Goal: Information Seeking & Learning: Compare options

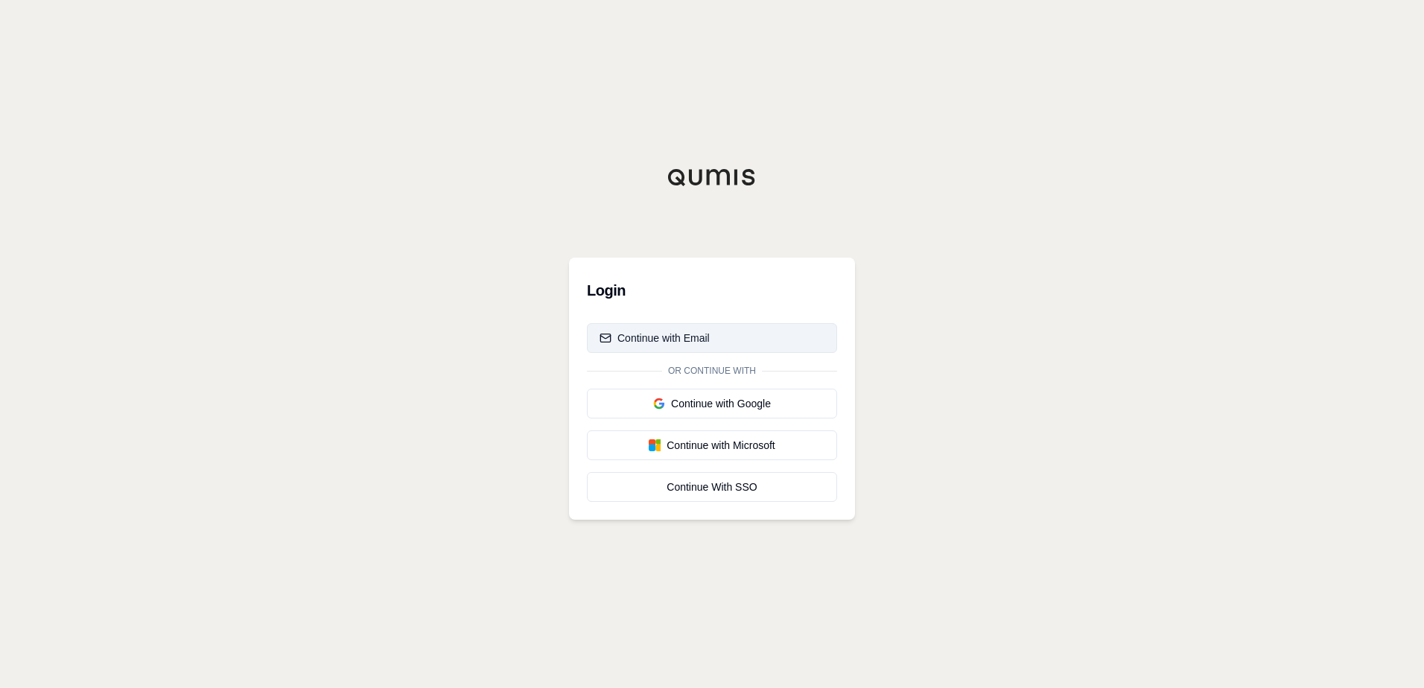
click at [675, 333] on div "Continue with Email" at bounding box center [654, 338] width 110 height 15
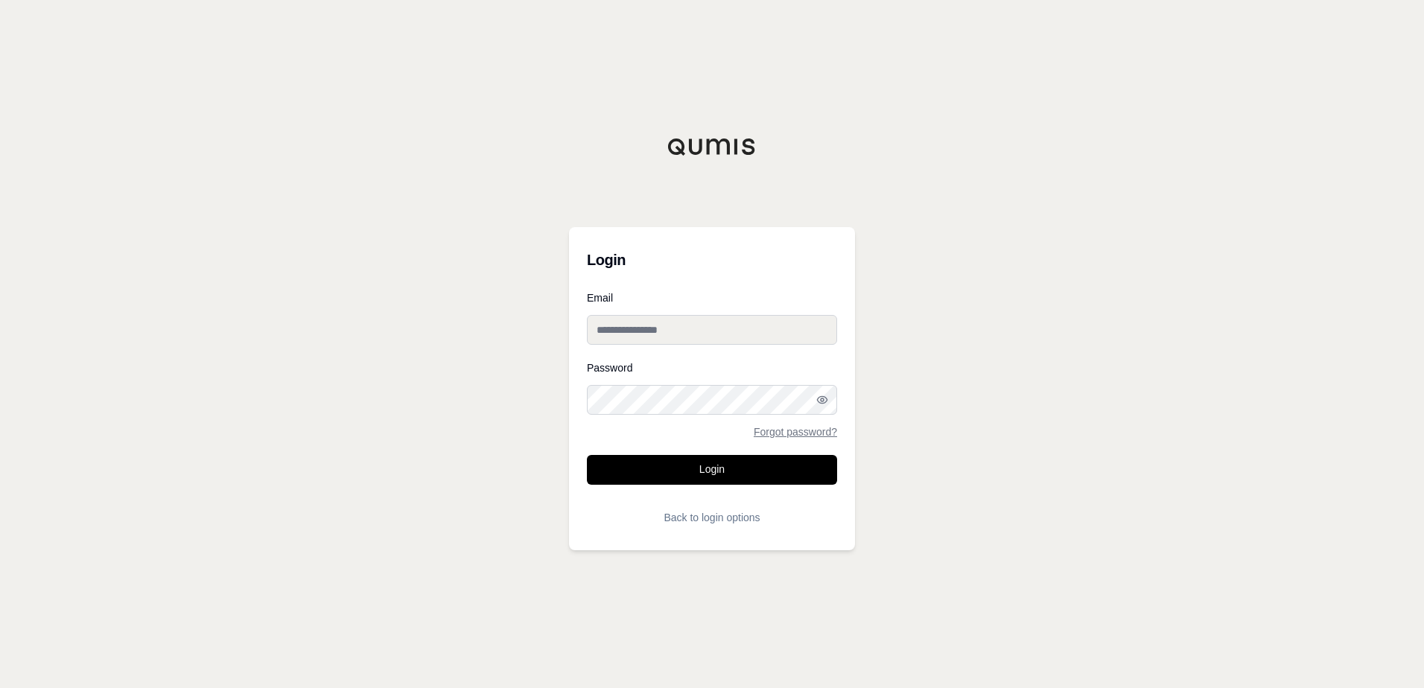
click at [675, 333] on input "Email" at bounding box center [712, 330] width 250 height 30
type input "**********"
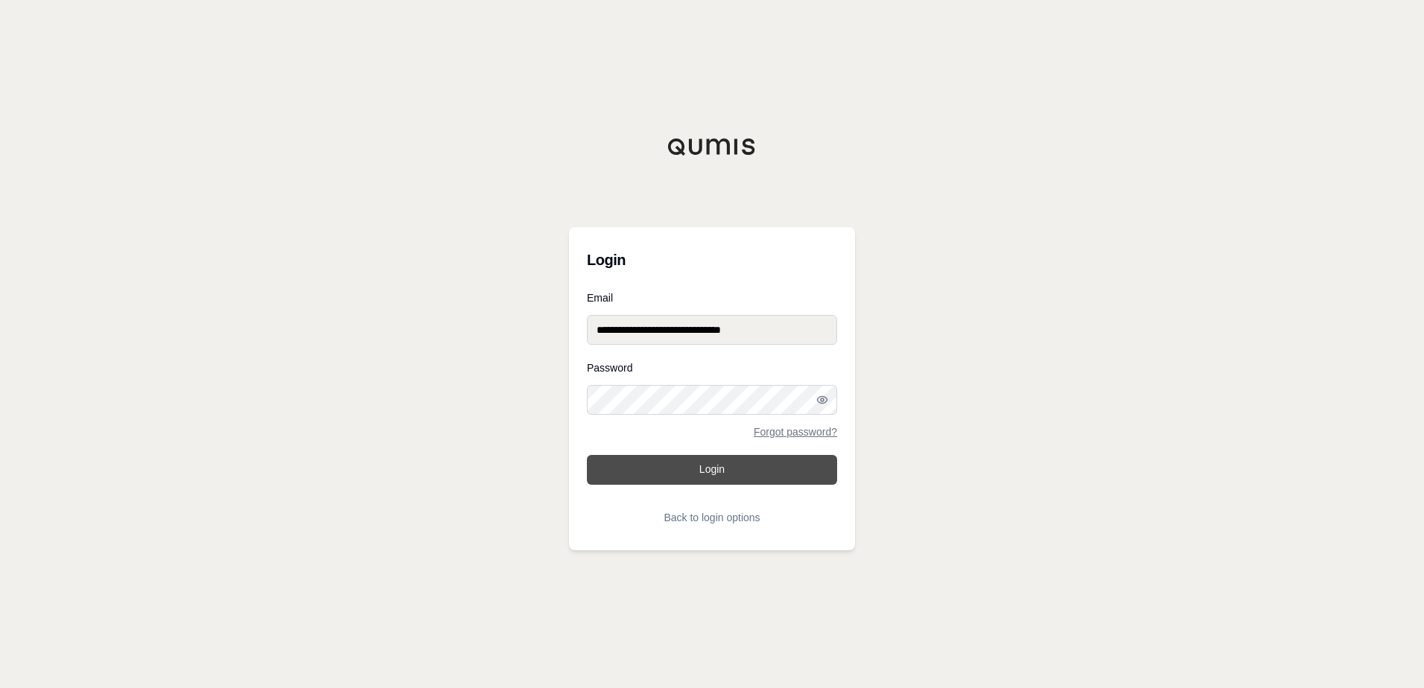
click at [719, 469] on button "Login" at bounding box center [712, 470] width 250 height 30
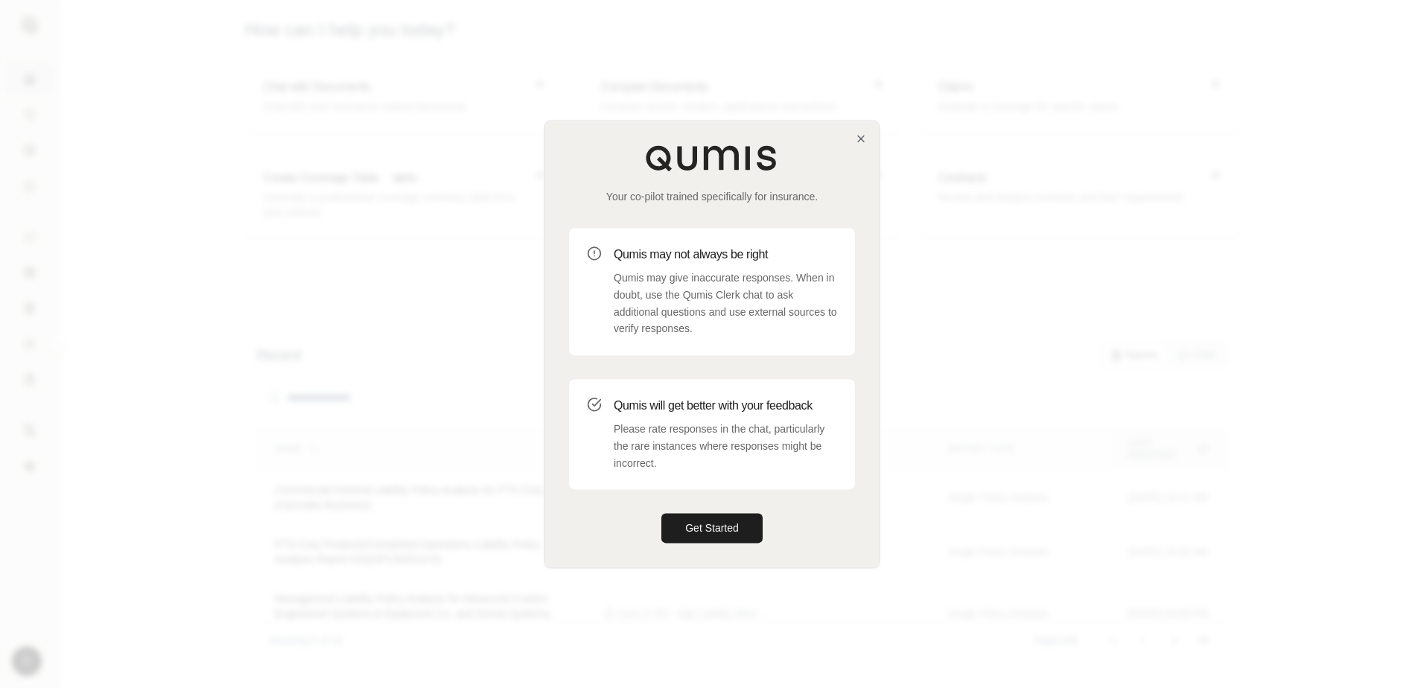
click at [856, 128] on div "Your co-pilot trained specifically for insurance. Qumis may not always be right…" at bounding box center [712, 344] width 334 height 446
click at [859, 128] on div "Your co-pilot trained specifically for insurance. Qumis may not always be right…" at bounding box center [712, 344] width 334 height 446
click at [860, 138] on icon "button" at bounding box center [861, 139] width 6 height 6
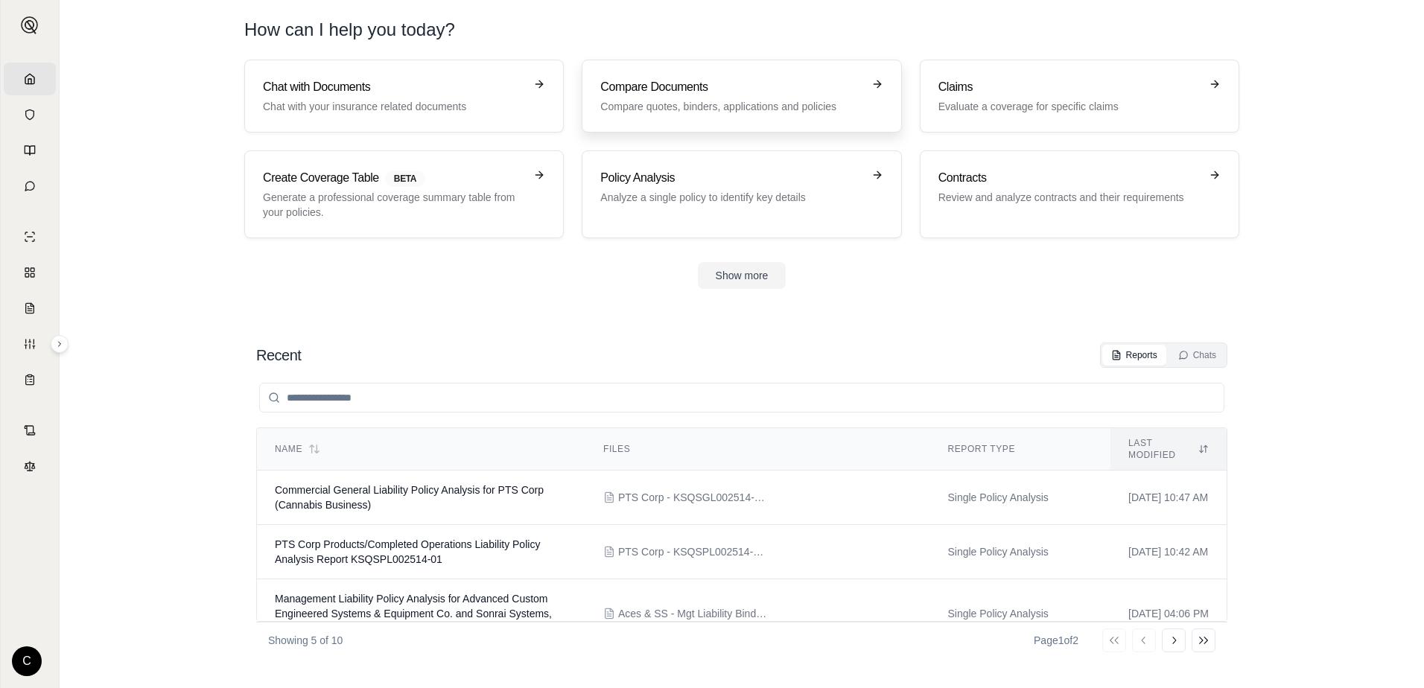
click at [651, 109] on p "Compare quotes, binders, applications and policies" at bounding box center [730, 106] width 261 height 15
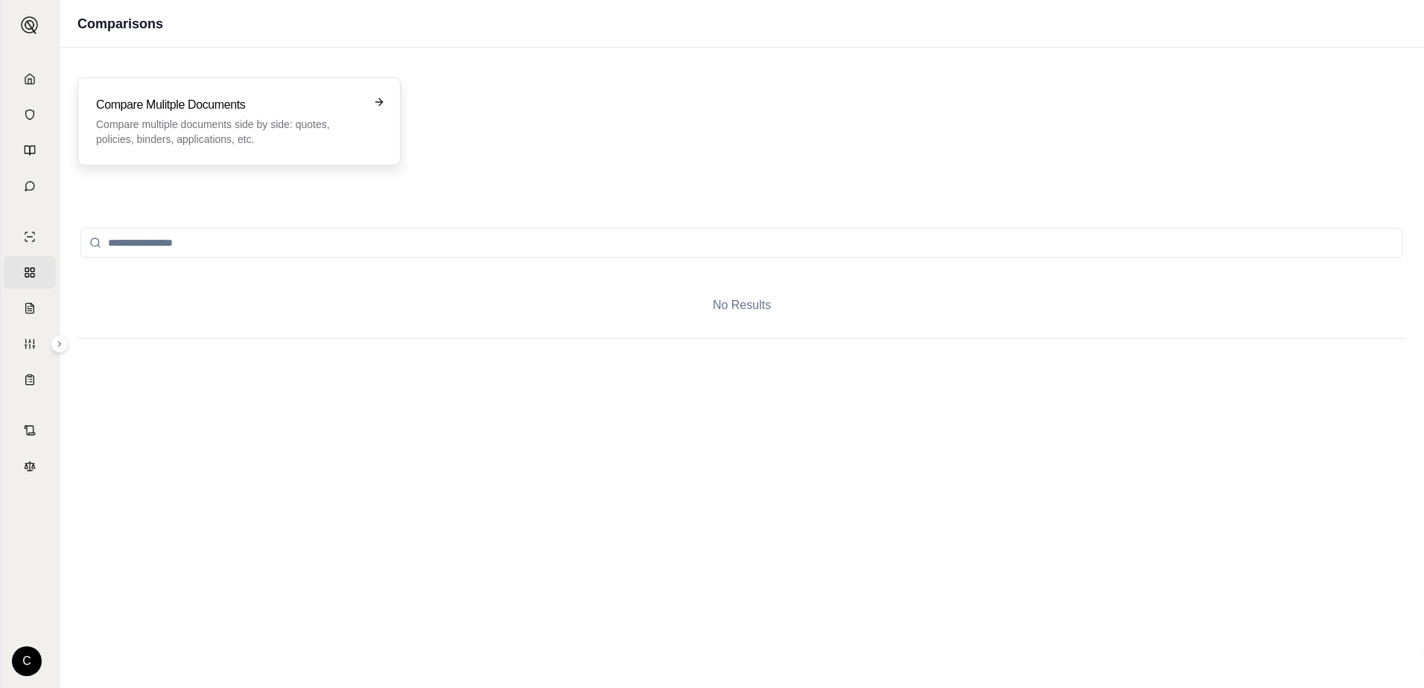
click at [145, 130] on p "Compare multiple documents side by side: quotes, policies, binders, application…" at bounding box center [228, 132] width 265 height 30
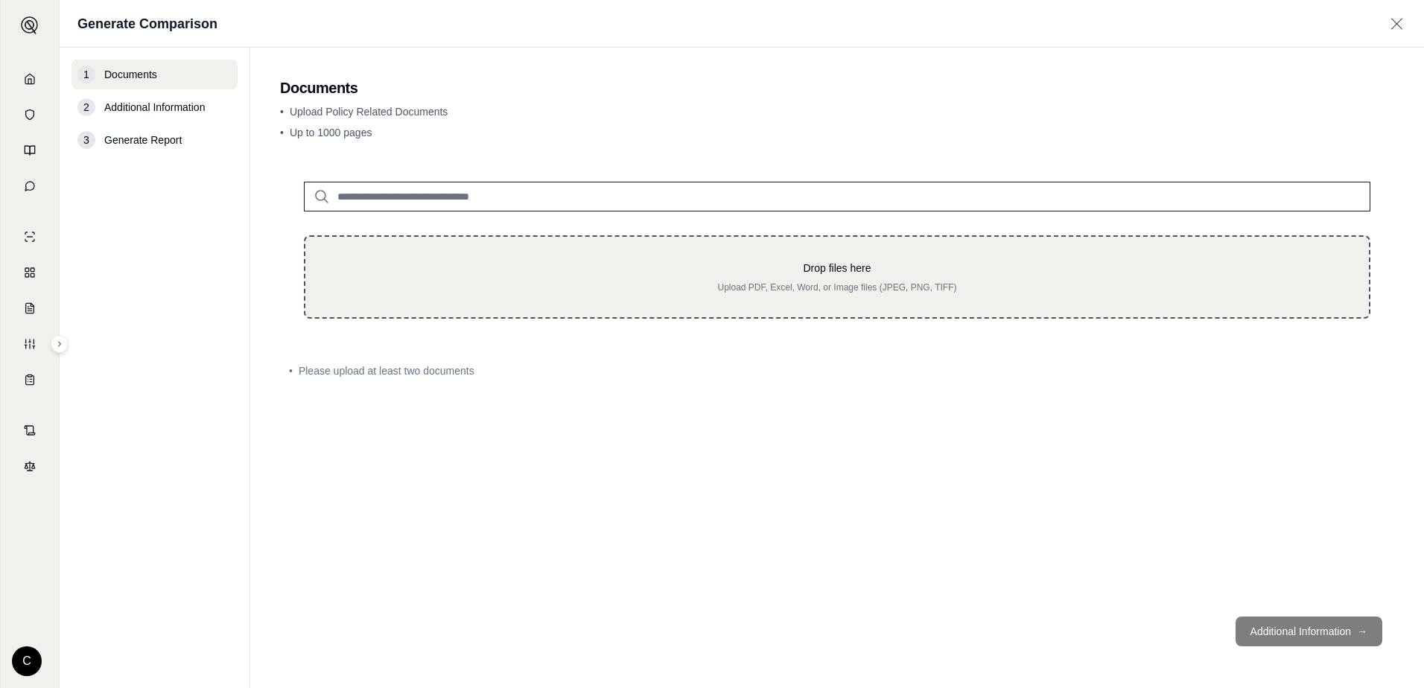
click at [639, 289] on p "Upload PDF, Excel, Word, or Image files (JPEG, PNG, TIFF)" at bounding box center [837, 287] width 1016 height 12
click at [829, 279] on div "Drop files here Upload PDF, Excel, Word, or Image files (JPEG, PNG, TIFF)" at bounding box center [837, 277] width 1016 height 33
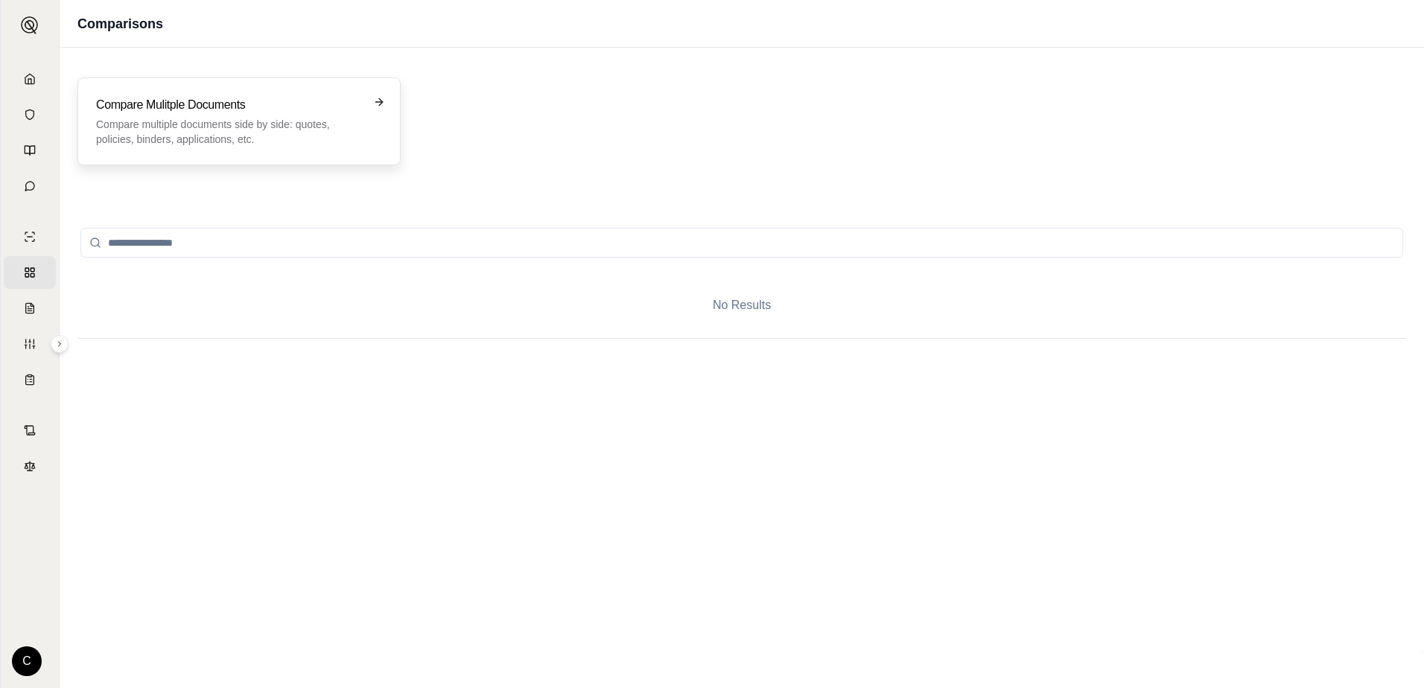
click at [310, 116] on div "Compare Mulitple Documents Compare multiple documents side by side: quotes, pol…" at bounding box center [228, 121] width 265 height 51
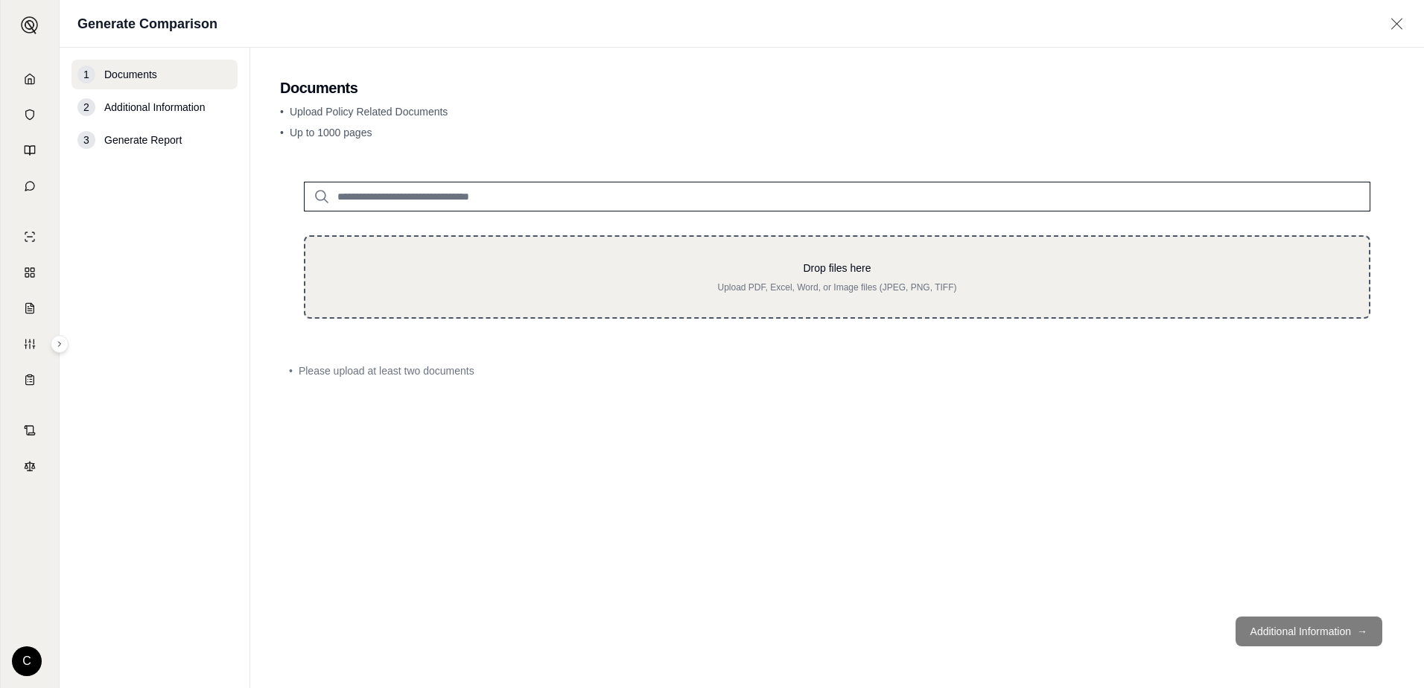
click at [715, 248] on div "Drop files here Upload PDF, Excel, Word, or Image files (JPEG, PNG, TIFF)" at bounding box center [837, 276] width 1066 height 83
type input "**********"
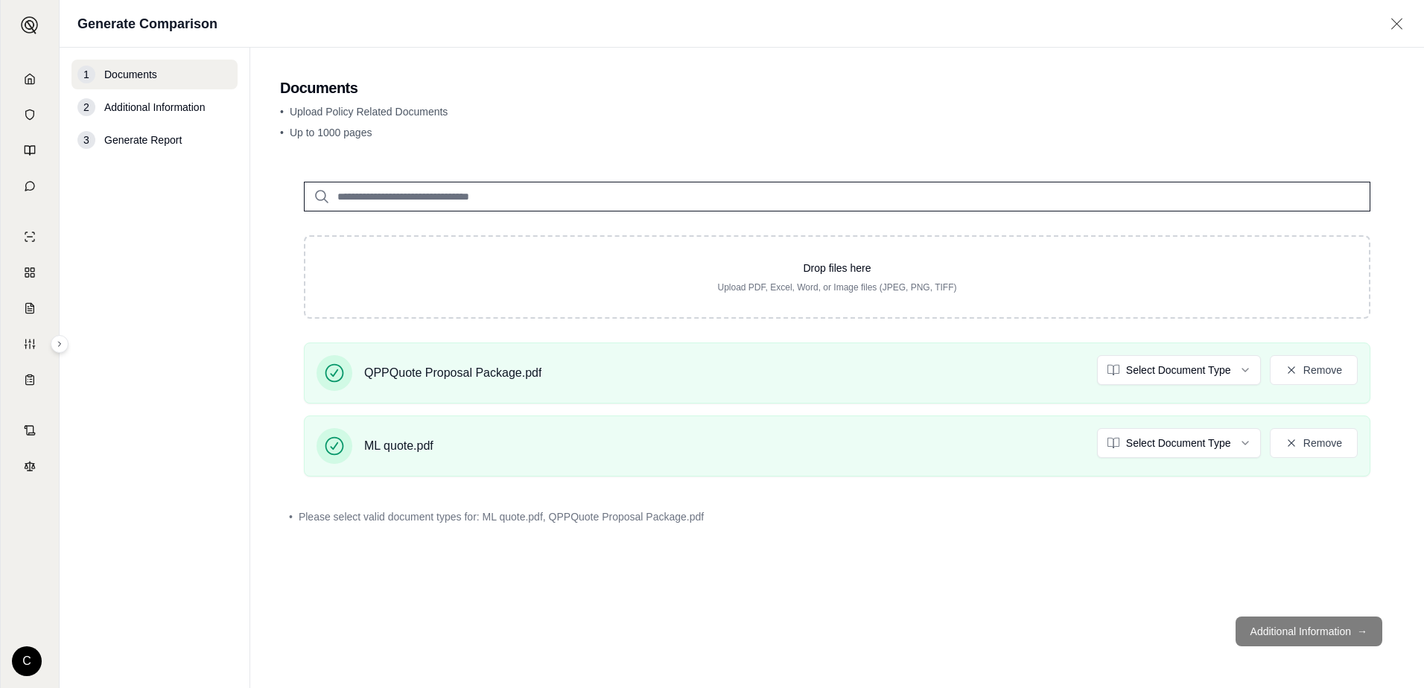
click at [1294, 625] on footer "Additional Information →" at bounding box center [837, 632] width 1114 height 54
click at [1246, 374] on html "Home Vault Prompts Chats Single Policy Comparisons Claims Custom Report Coverag…" at bounding box center [712, 344] width 1424 height 688
click at [1307, 630] on footer "Additional Information →" at bounding box center [837, 632] width 1114 height 54
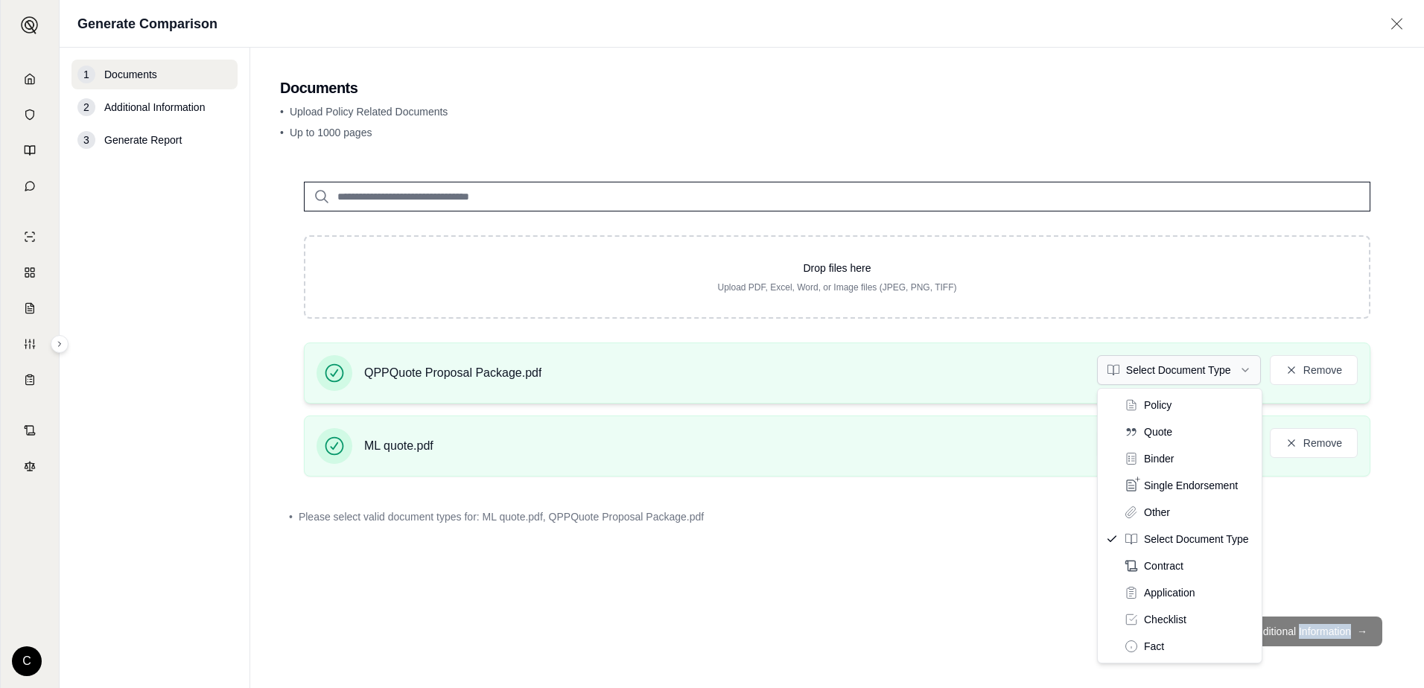
click at [1243, 371] on html "Home Vault Prompts Chats Single Policy Comparisons Claims Custom Report Coverag…" at bounding box center [712, 344] width 1424 height 688
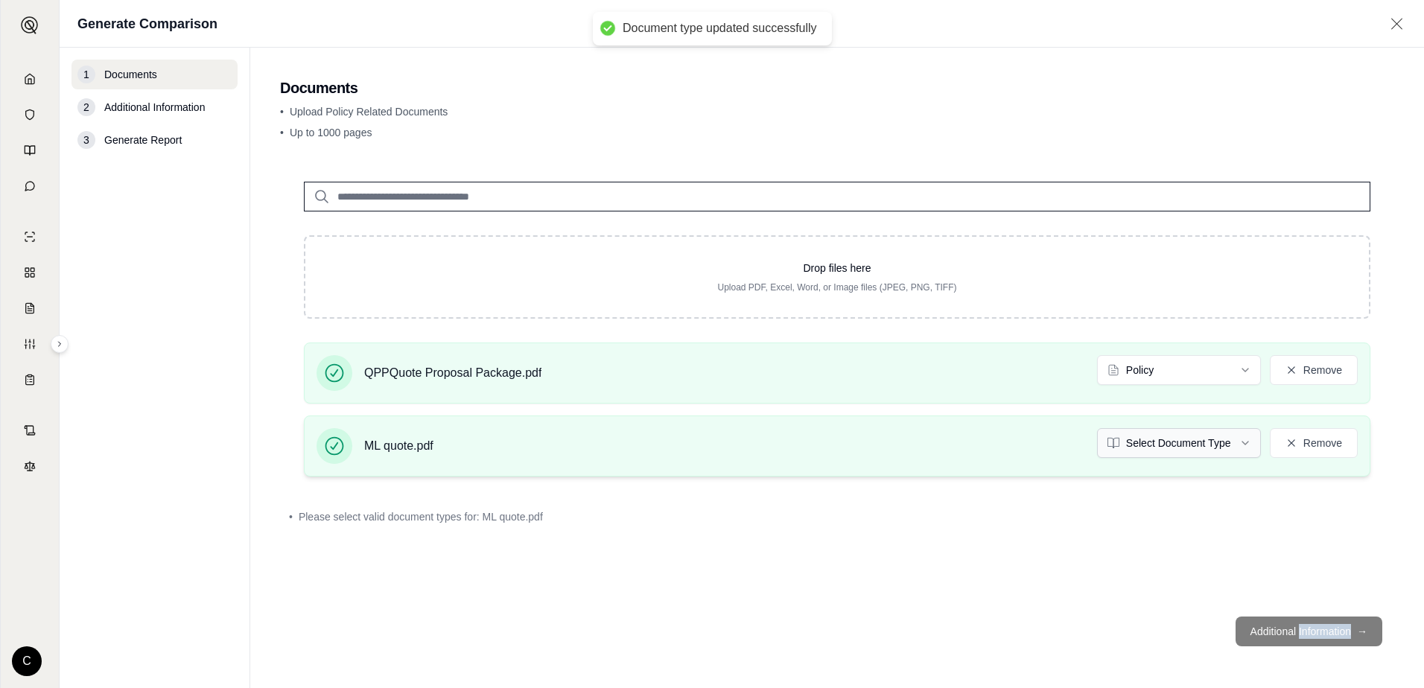
click at [1245, 438] on html "Document type updated successfully Home Vault Prompts Chats Single Policy Compa…" at bounding box center [712, 344] width 1424 height 688
click at [1209, 383] on html "Document type updated successfully Home Vault Prompts Chats Single Policy Compa…" at bounding box center [712, 344] width 1424 height 688
click at [1223, 540] on div "Drop files here Upload PDF, Excel, Word, or Image files (JPEG, PNG, TIFF) QPPQu…" at bounding box center [837, 381] width 1114 height 447
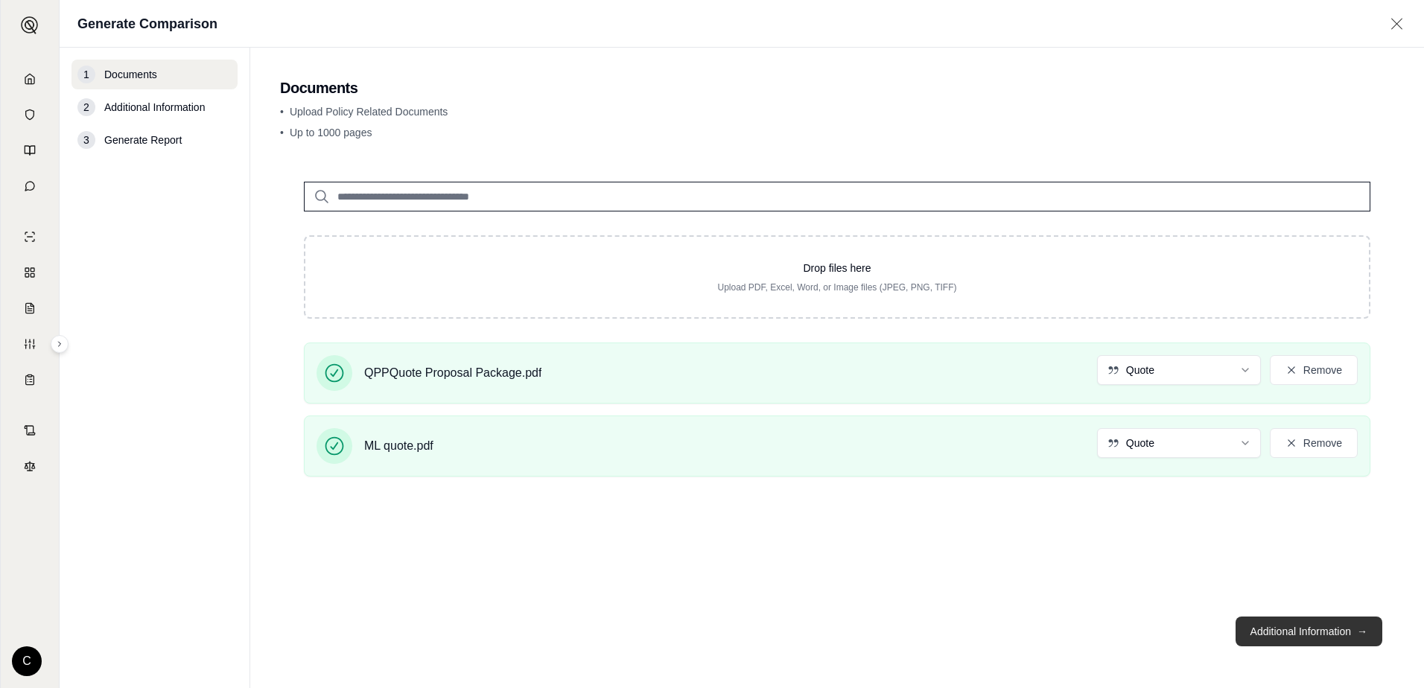
click at [1306, 632] on button "Additional Information →" at bounding box center [1308, 631] width 147 height 30
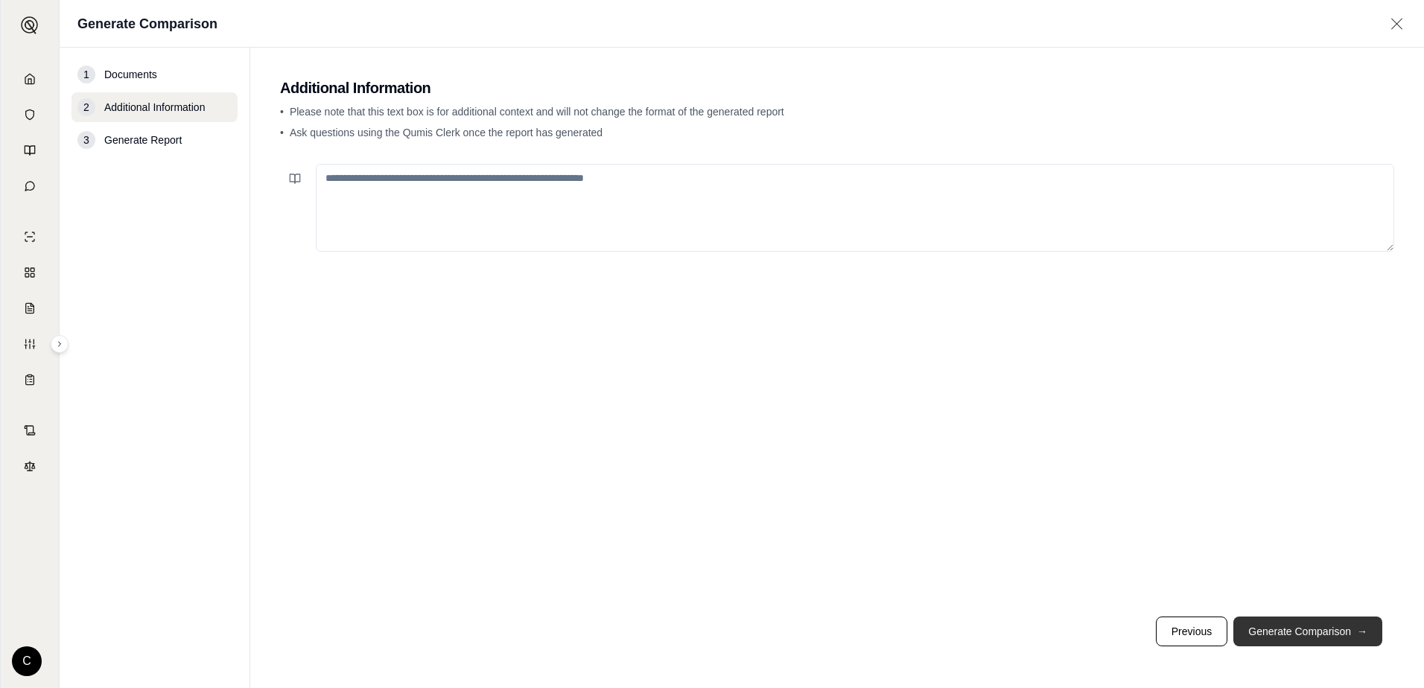
click at [1306, 632] on button "Generate Comparison →" at bounding box center [1307, 631] width 149 height 30
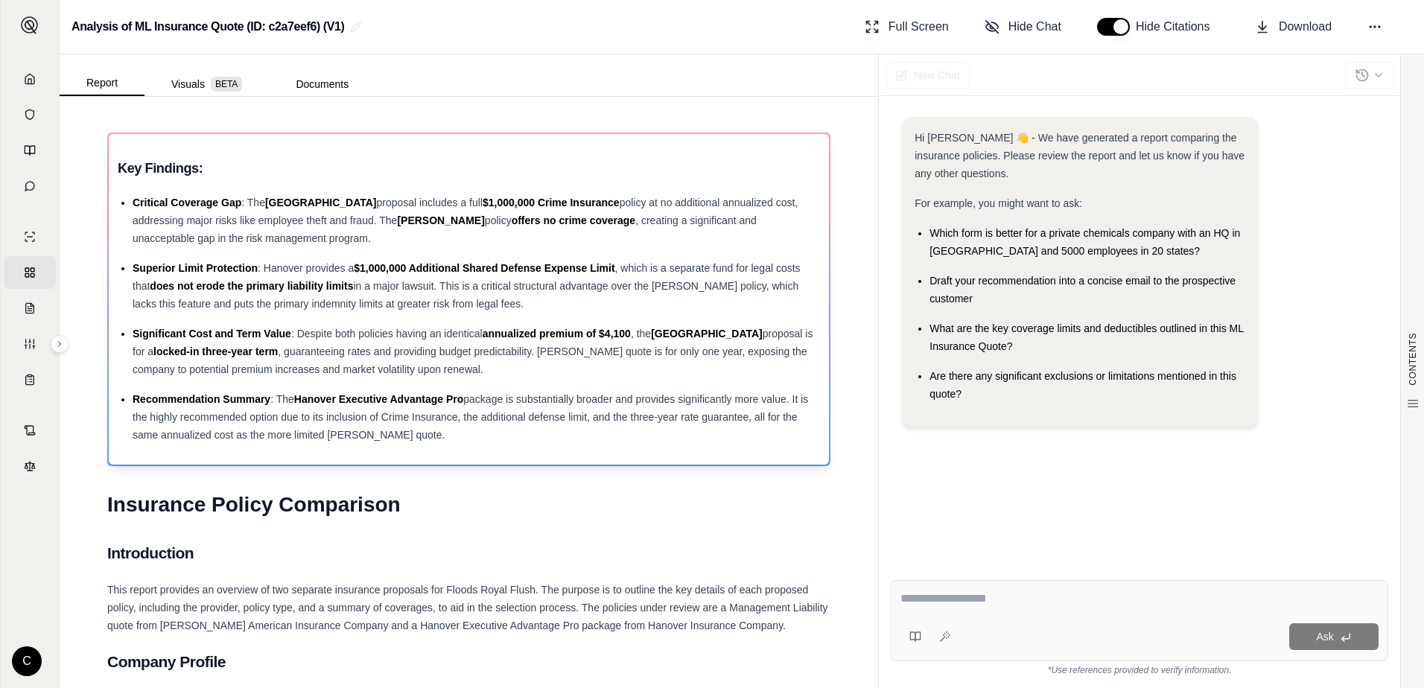
click at [595, 322] on ul "Critical Coverage Gap : The Hanover proposal includes a full $1,000,000 Crime I…" at bounding box center [469, 319] width 702 height 250
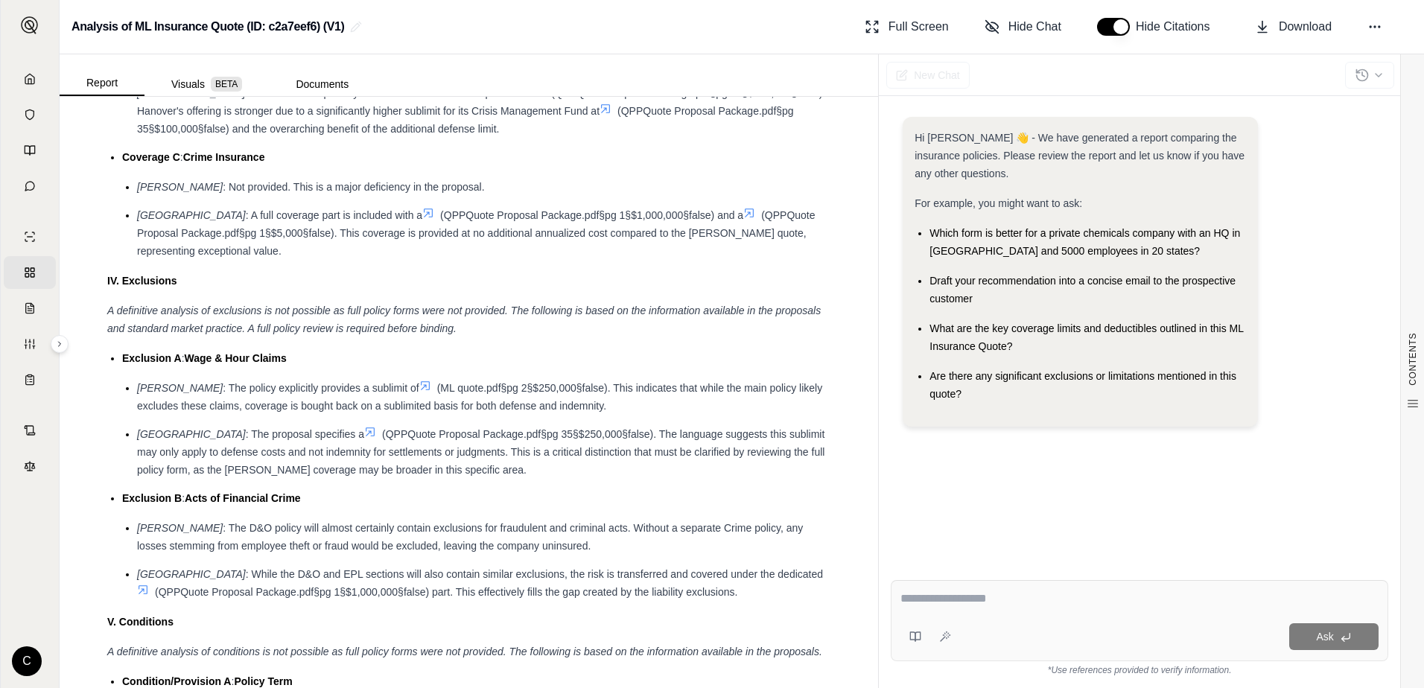
scroll to position [2343, 0]
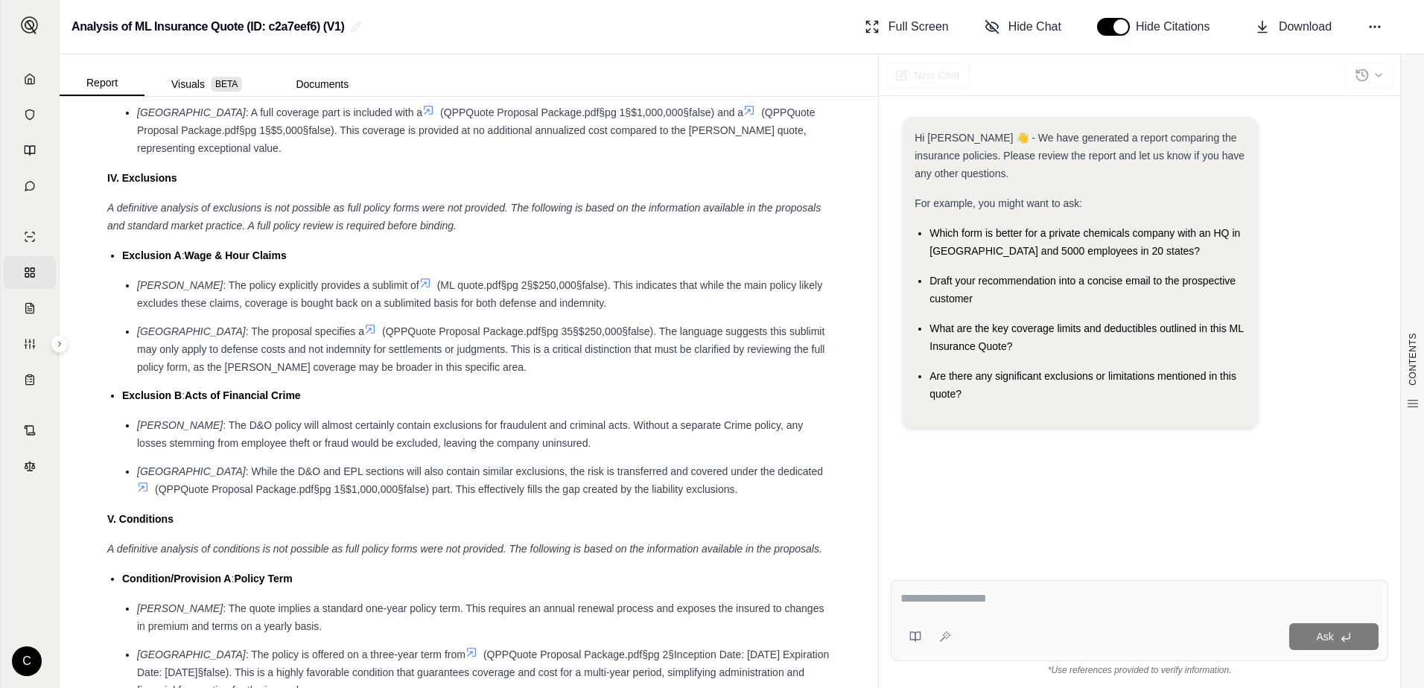
scroll to position [2434, 0]
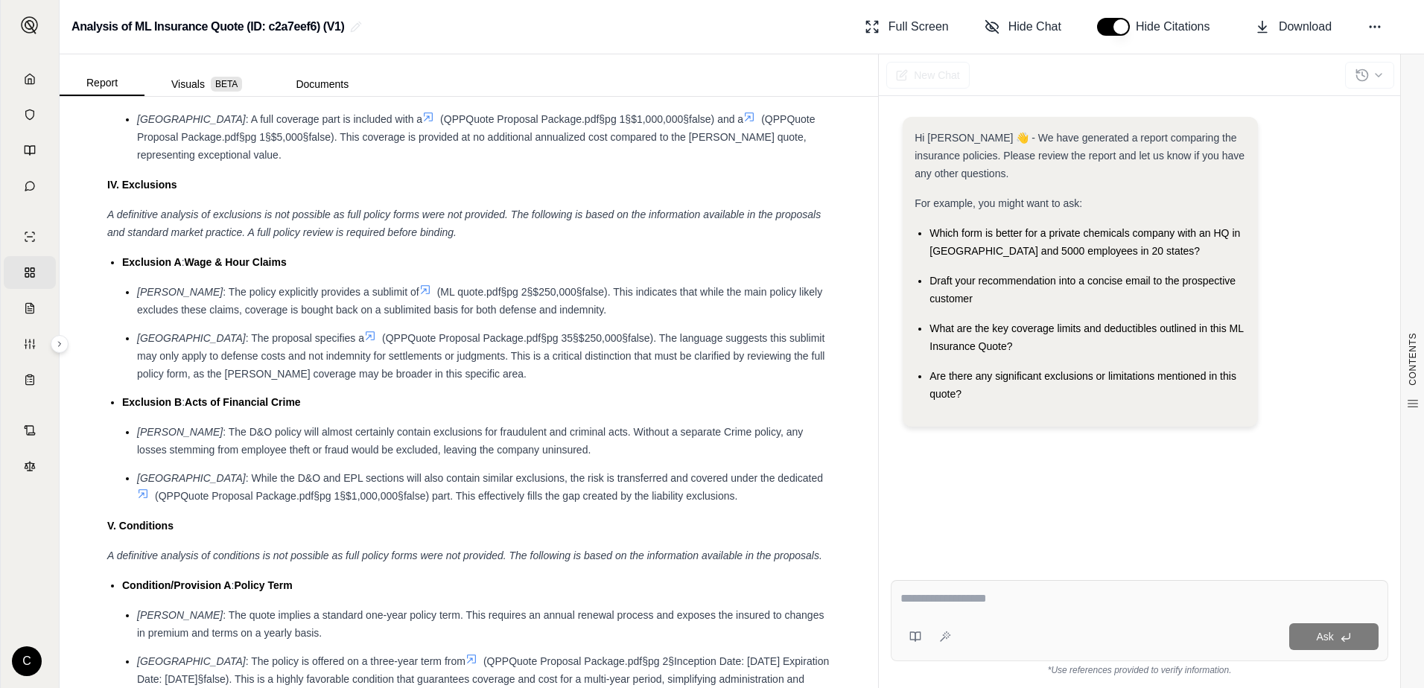
click at [119, 253] on ul "Exclusion A : Wage & Hour Claims [PERSON_NAME] : The policy explicitly provides…" at bounding box center [468, 379] width 723 height 252
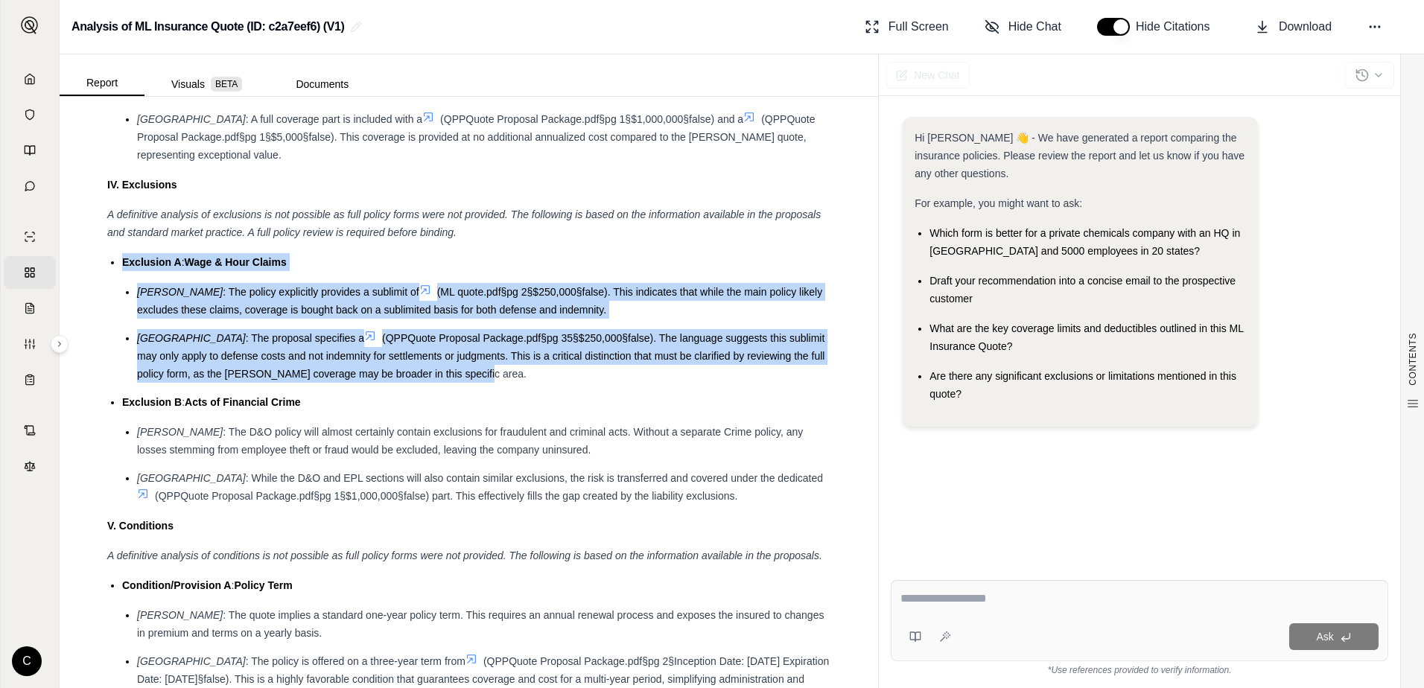
drag, startPoint x: 124, startPoint y: 244, endPoint x: 485, endPoint y: 363, distance: 379.5
click at [485, 363] on li "Exclusion A : Wage & Hour Claims [PERSON_NAME] : The policy explicitly provides…" at bounding box center [476, 318] width 708 height 130
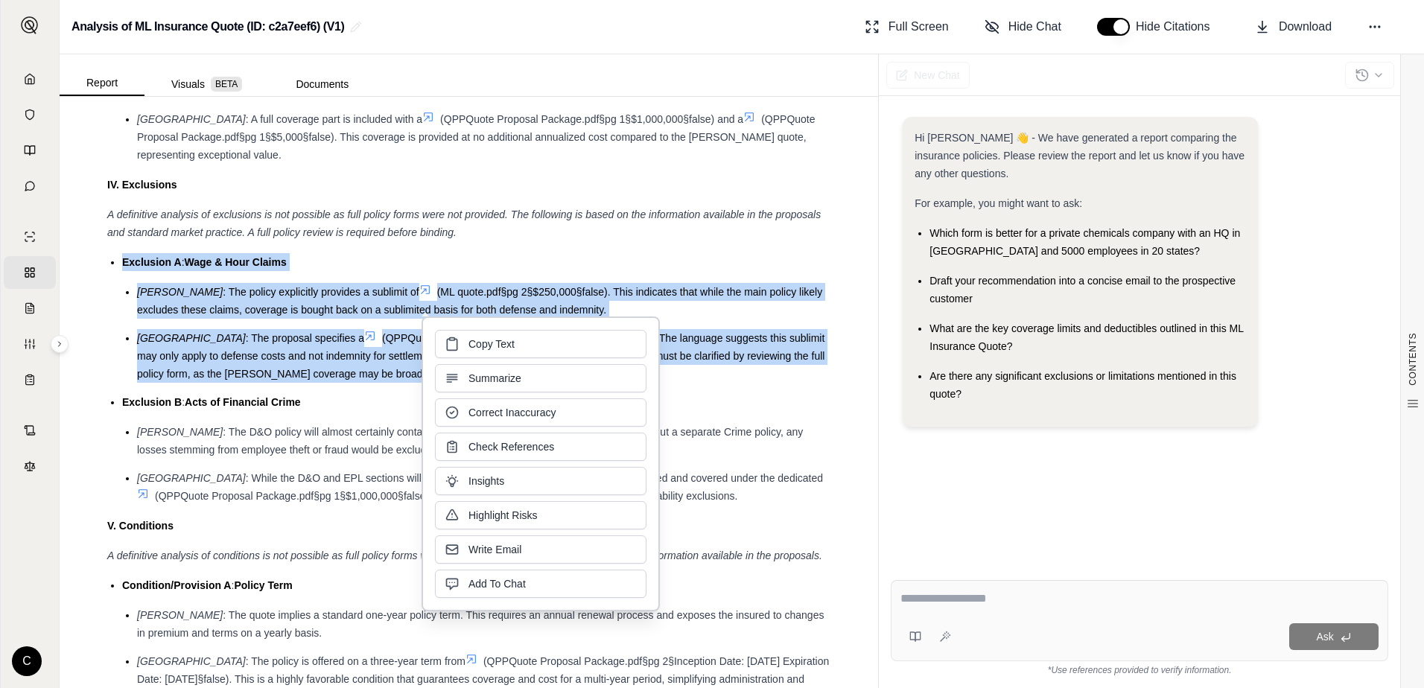
copy li "Exclusion A : Wage & Hour Claims [PERSON_NAME] : The policy explicitly provides…"
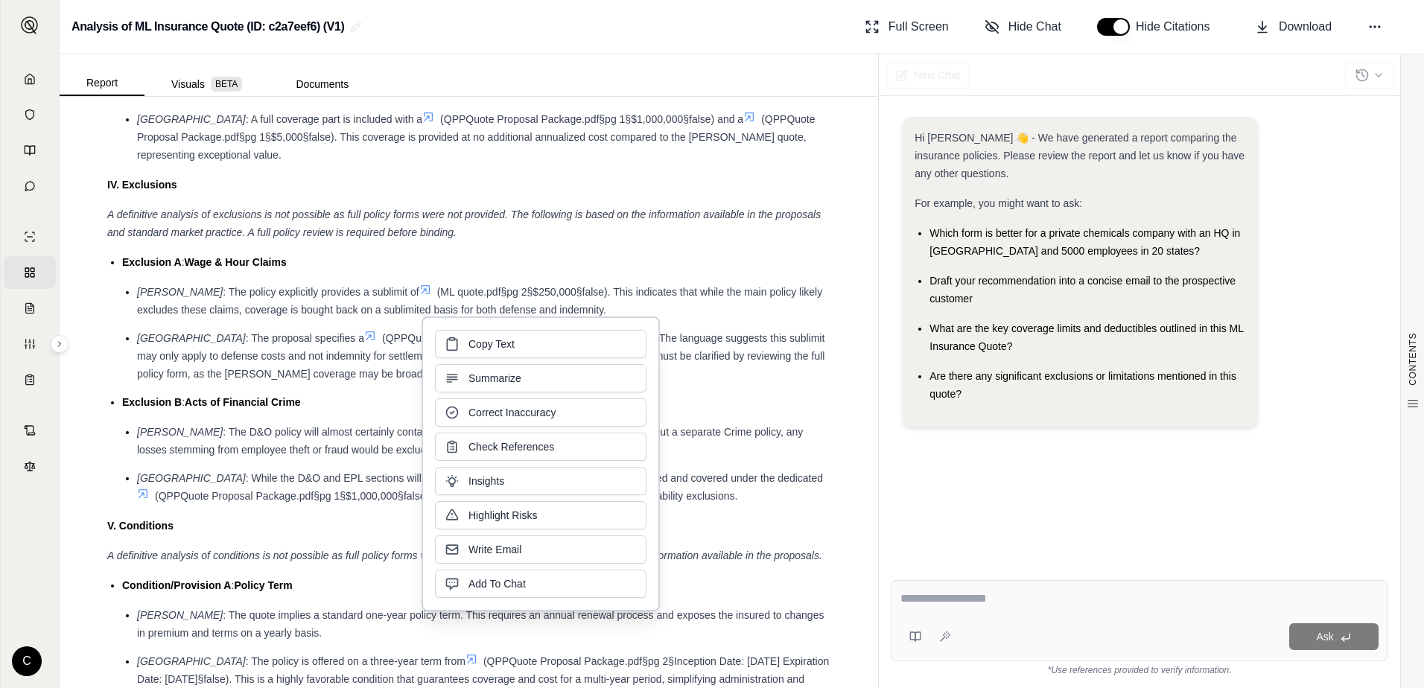
click at [326, 393] on div "Exclusion B : Acts of Financial Crime" at bounding box center [476, 402] width 708 height 18
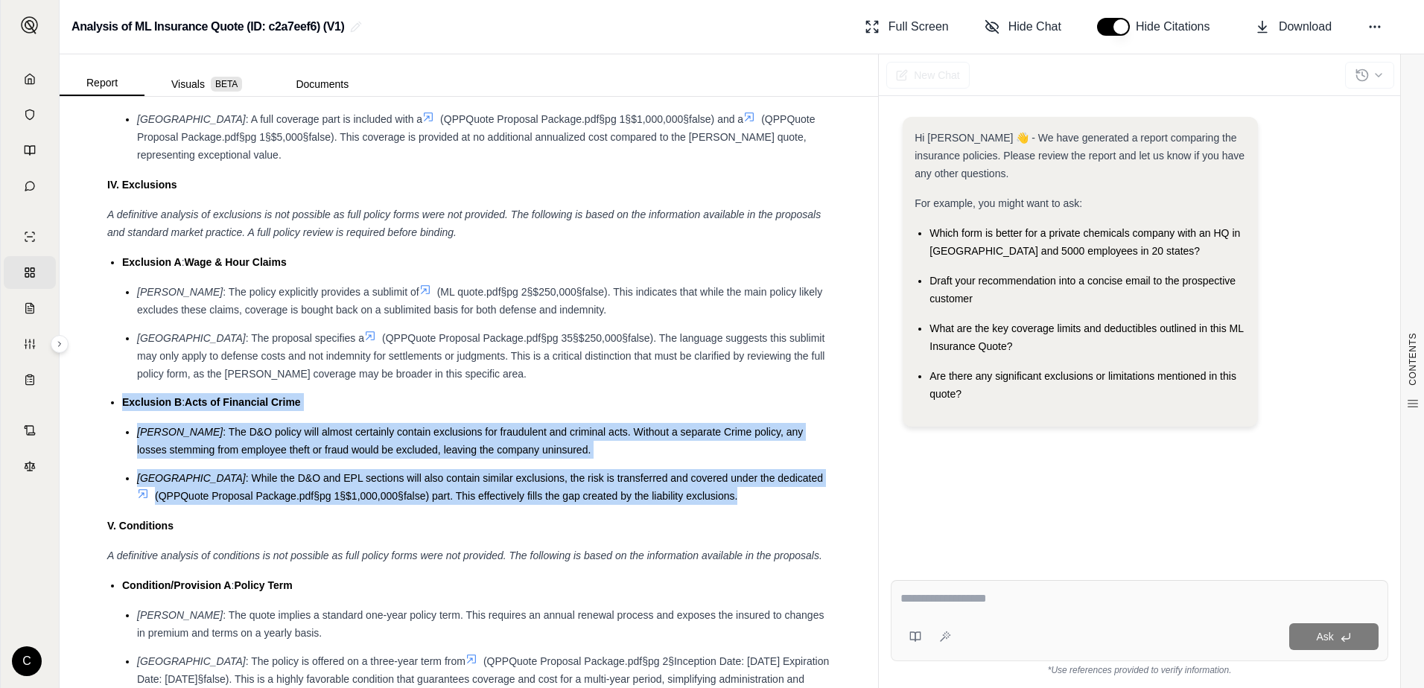
drag, startPoint x: 123, startPoint y: 385, endPoint x: 721, endPoint y: 476, distance: 604.7
click at [721, 476] on li "Exclusion B : Acts of Financial Crime [PERSON_NAME] : The D&O policy will almos…" at bounding box center [476, 449] width 708 height 112
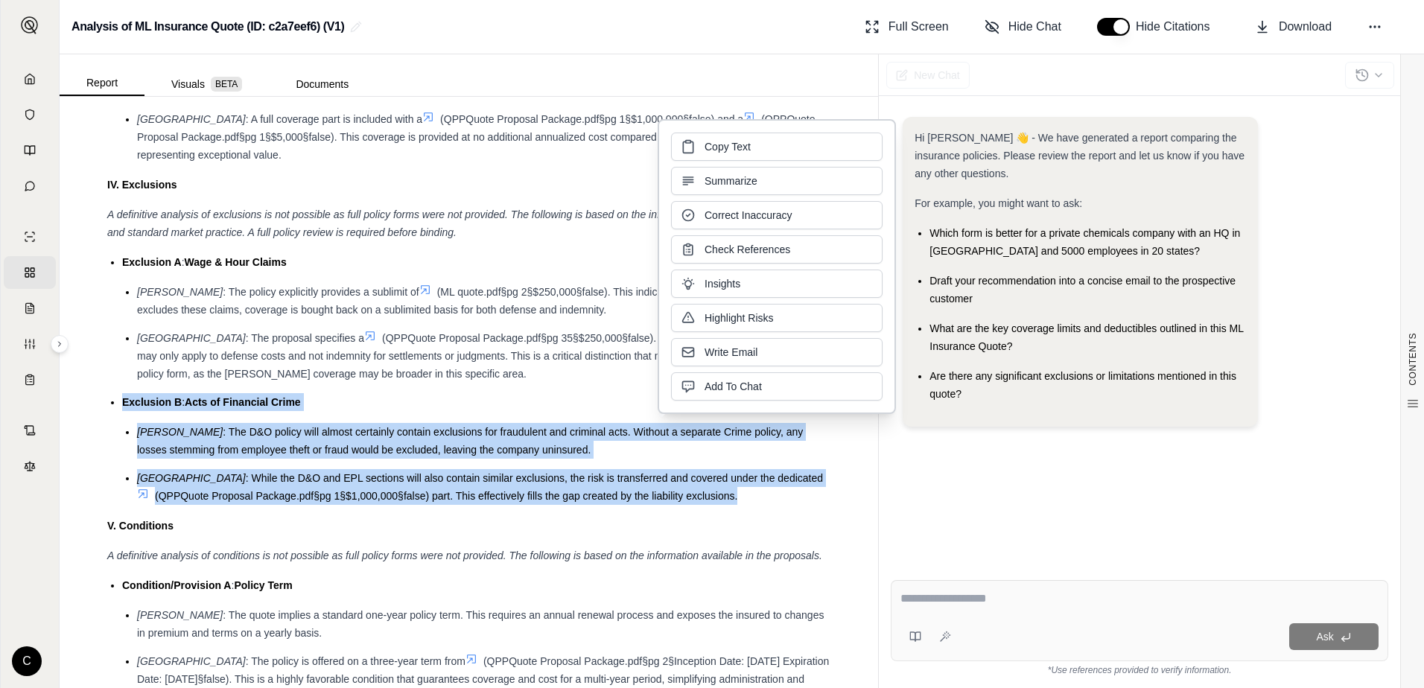
copy li "Exclusion B : Acts of Financial Crime [PERSON_NAME] : The D&O policy will almos…"
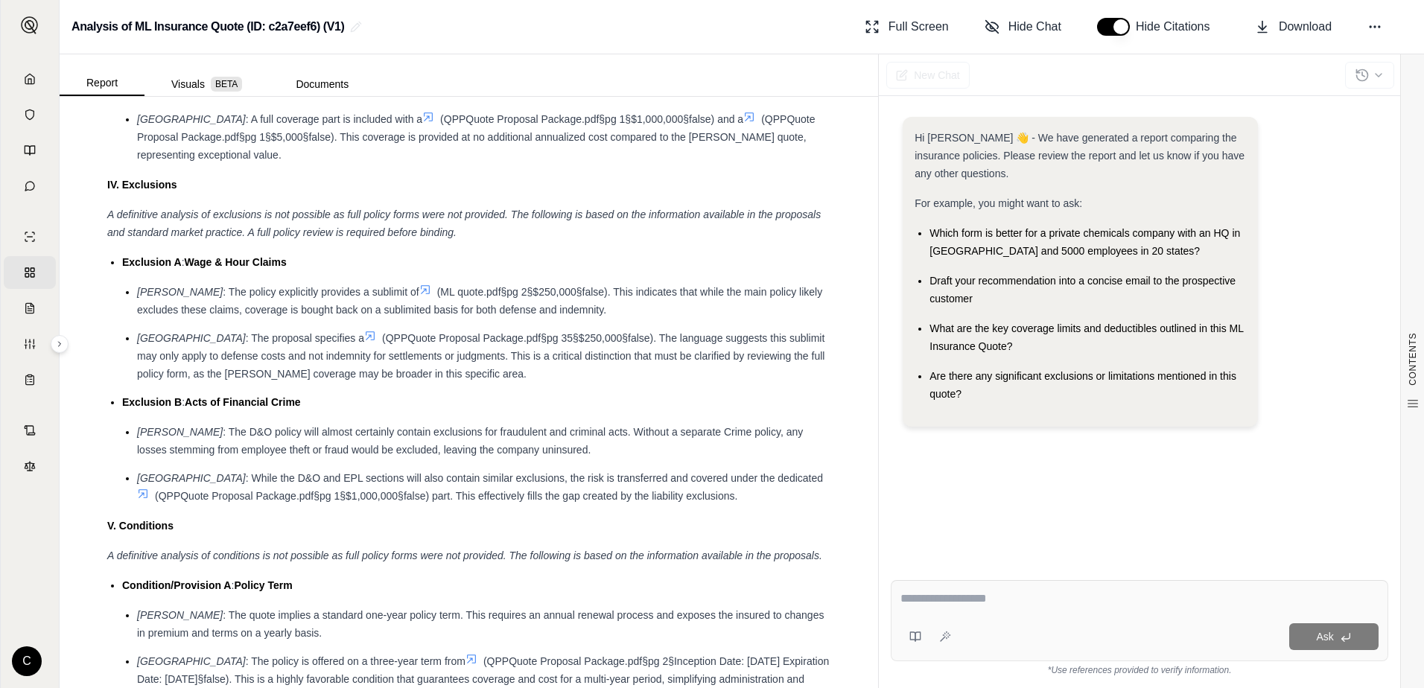
click at [380, 296] on span "(ML quote.pdf§pg 2§$250,000§false). This indicates that while the main policy l…" at bounding box center [479, 301] width 685 height 30
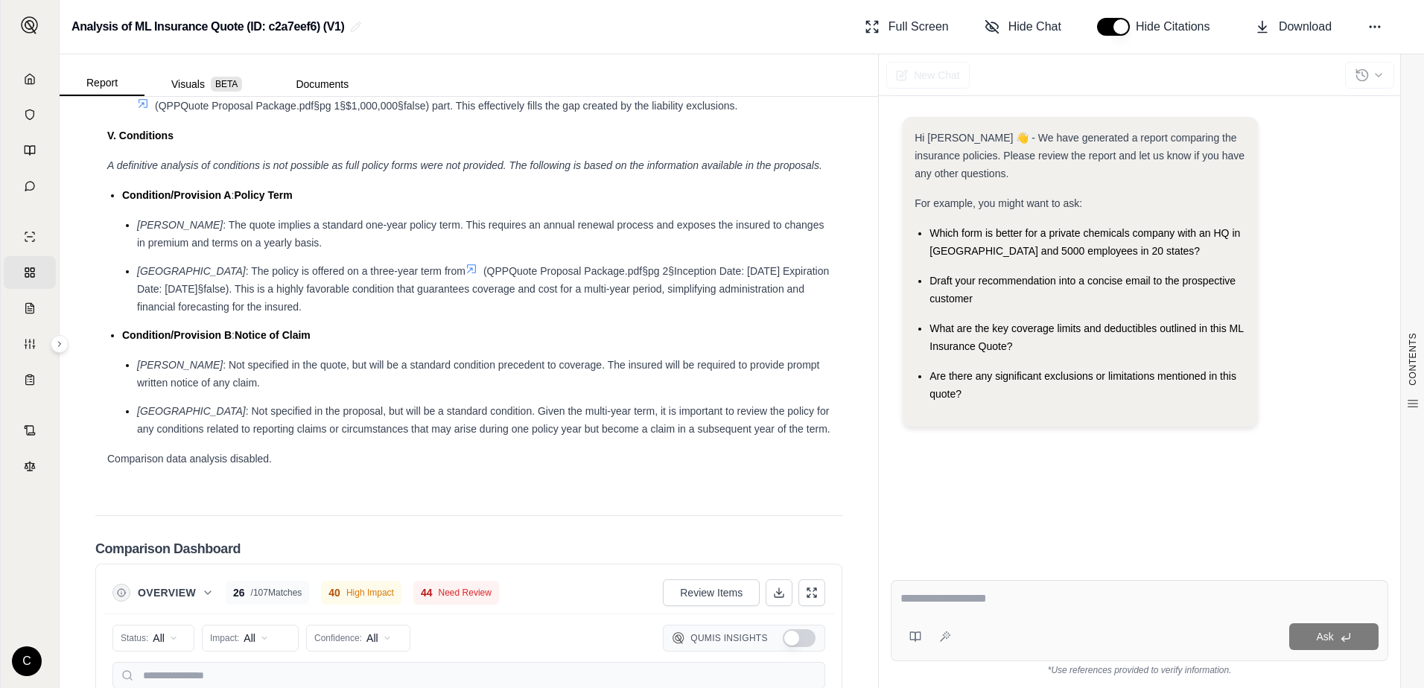
scroll to position [2851, 0]
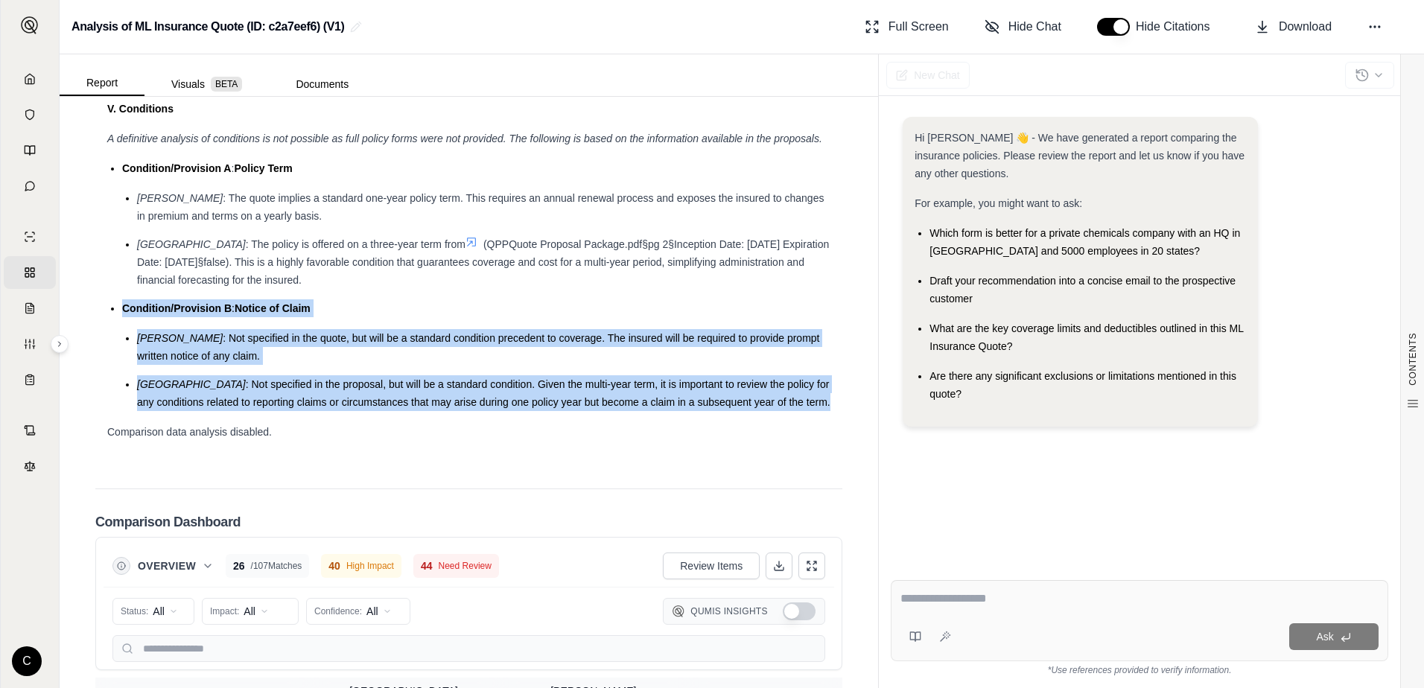
drag, startPoint x: 123, startPoint y: 305, endPoint x: 818, endPoint y: 401, distance: 702.0
click at [818, 401] on li "Condition/Provision B : Notice of Claim [PERSON_NAME] : Not specified in the qu…" at bounding box center [476, 355] width 708 height 112
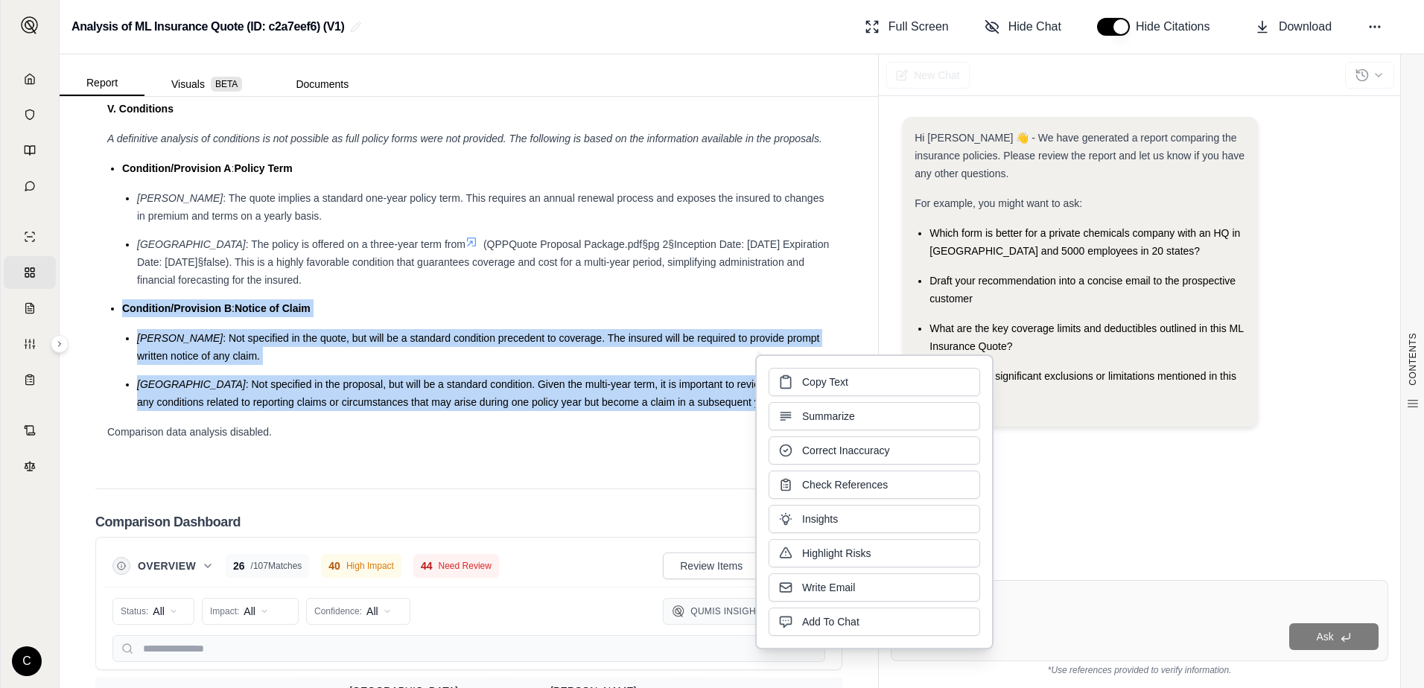
copy li "Condition/Provision B : Notice of Claim [PERSON_NAME] : Not specified in the qu…"
